Goal: Communication & Community: Participate in discussion

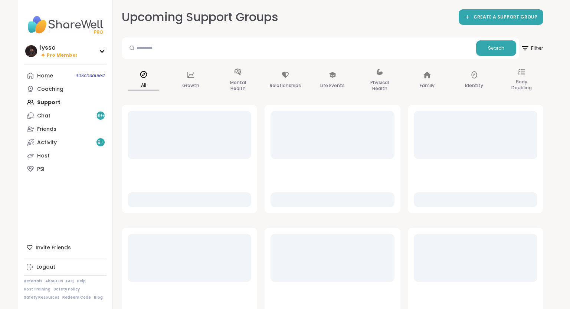
click at [416, 18] on div "Upcoming Support Groups CREATE A SUPPORT GROUP" at bounding box center [332, 17] width 421 height 17
click at [408, 21] on div "Upcoming Support Groups CREATE A SUPPORT GROUP" at bounding box center [332, 17] width 421 height 17
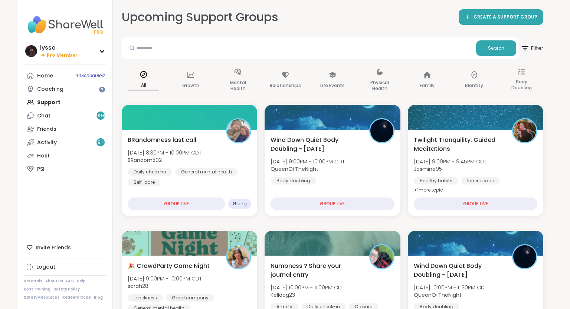
click at [347, 19] on div "Upcoming Support Groups CREATE A SUPPORT GROUP" at bounding box center [332, 17] width 421 height 17
click at [453, 99] on div "Identity" at bounding box center [473, 80] width 43 height 37
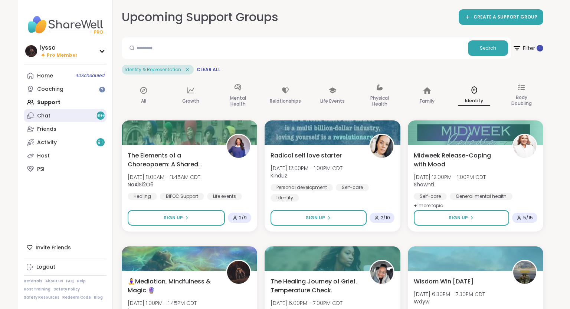
click at [52, 116] on link "Chat 99 +" at bounding box center [65, 115] width 83 height 13
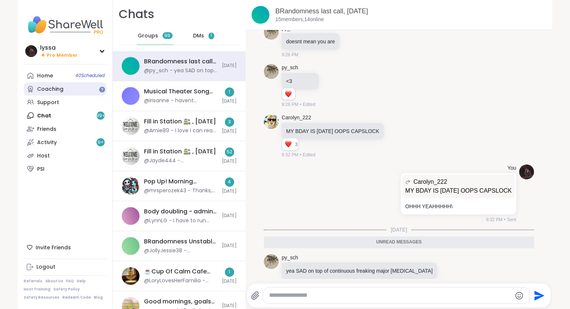
click at [66, 96] on link "Coaching" at bounding box center [65, 88] width 83 height 13
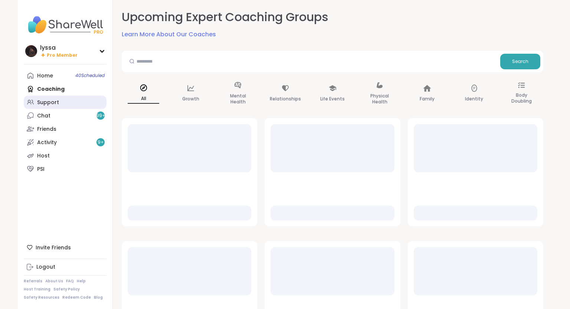
click at [65, 97] on link "Support" at bounding box center [65, 102] width 83 height 13
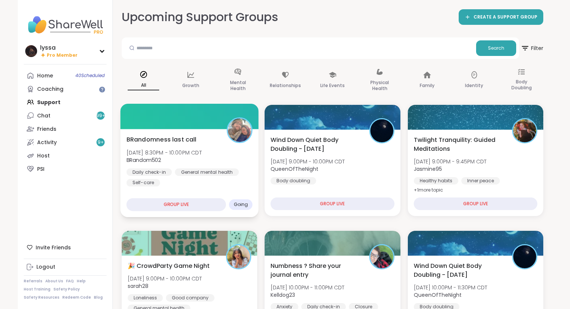
click at [186, 174] on div "General mental health" at bounding box center [207, 171] width 64 height 7
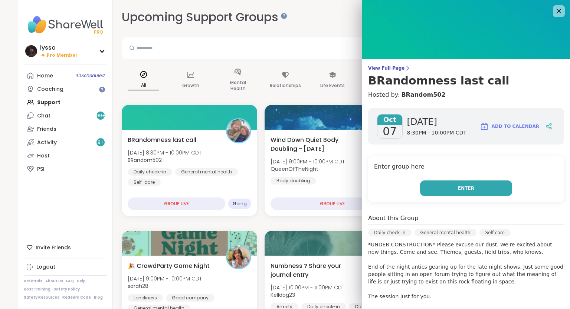
click at [423, 194] on button "Enter" at bounding box center [466, 189] width 92 height 16
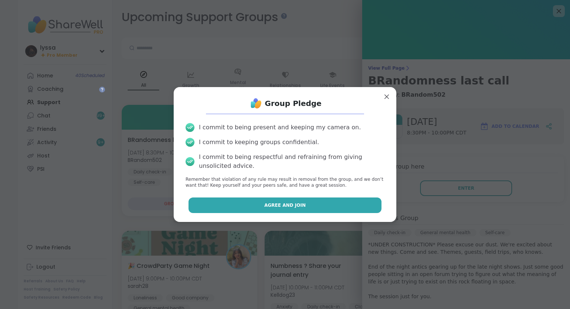
click at [357, 202] on button "Agree and Join" at bounding box center [284, 206] width 193 height 16
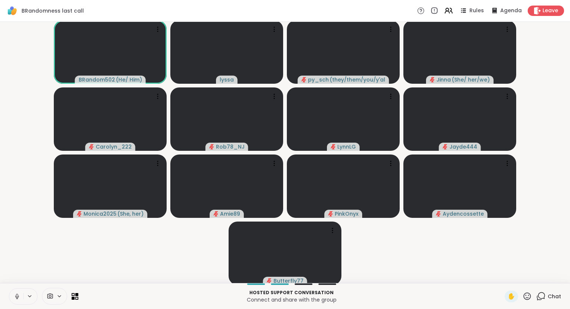
click at [14, 296] on icon at bounding box center [17, 296] width 7 height 7
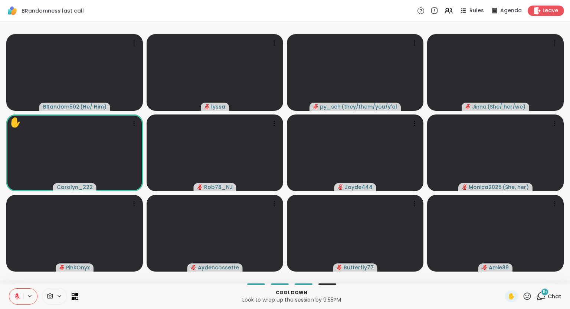
click at [528, 293] on icon at bounding box center [526, 296] width 9 height 9
click at [501, 280] on span "❤️" at bounding box center [504, 277] width 7 height 9
click at [529, 298] on icon at bounding box center [526, 296] width 9 height 9
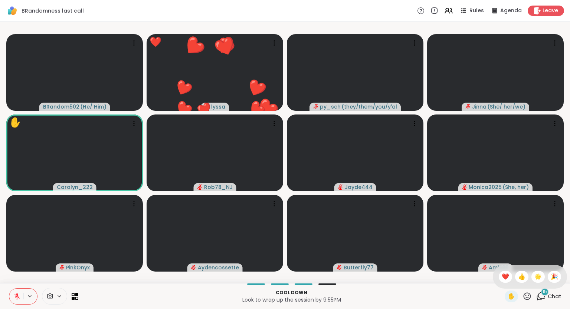
click at [549, 299] on span "Chat" at bounding box center [553, 296] width 13 height 7
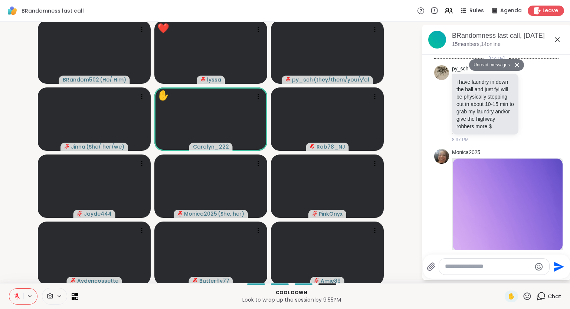
scroll to position [5546, 0]
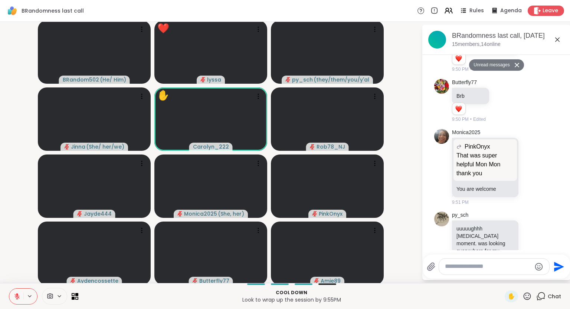
click at [507, 271] on div at bounding box center [494, 267] width 110 height 16
click at [490, 269] on textarea "Type your message" at bounding box center [488, 267] width 86 height 8
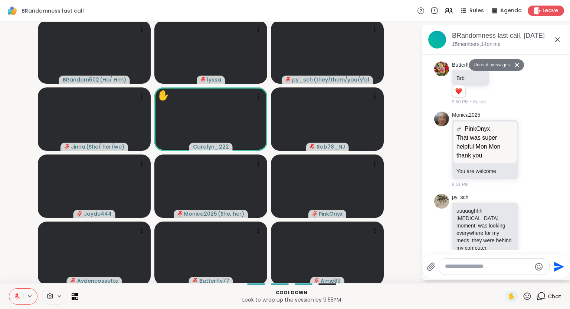
scroll to position [5575, 0]
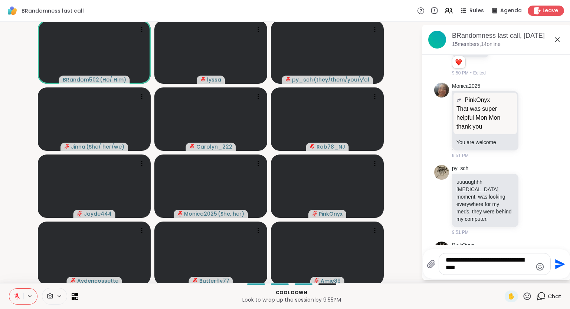
type textarea "**********"
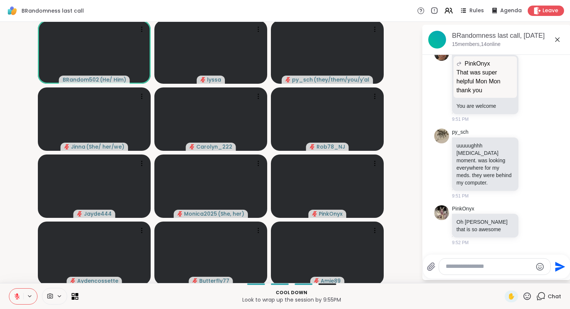
scroll to position [5632, 0]
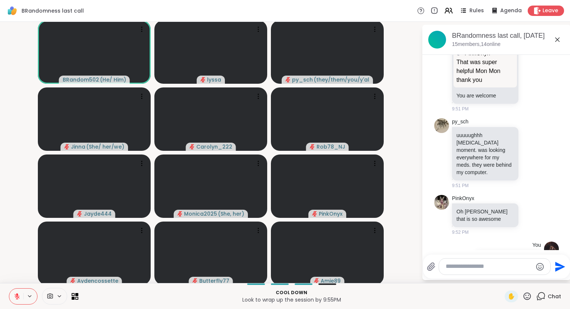
click at [556, 41] on icon at bounding box center [557, 39] width 9 height 9
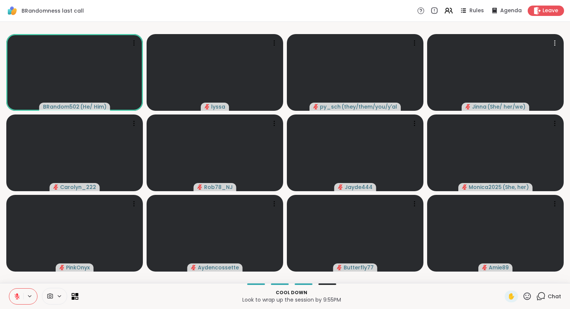
click at [566, 195] on div "BRandom502 ( He/ Him ) lyssa py_sch ( they/them/you/y'all/i/we ) [PERSON_NAME] …" at bounding box center [285, 152] width 570 height 261
